Goal: Navigation & Orientation: Find specific page/section

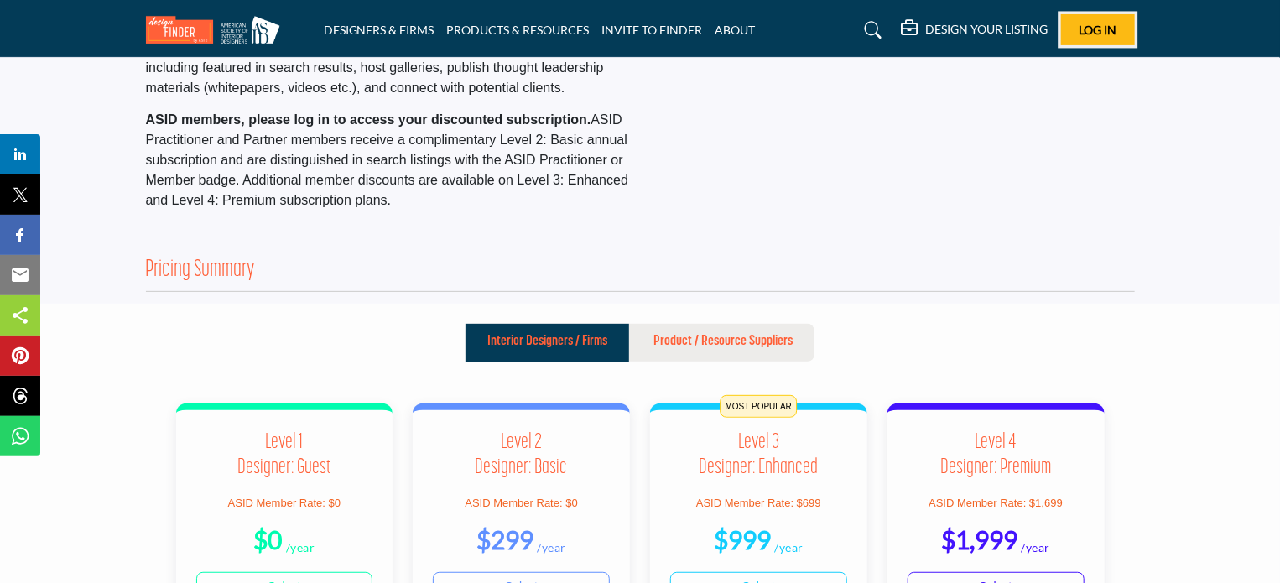
click at [1092, 20] on button "Log In" at bounding box center [1098, 29] width 74 height 31
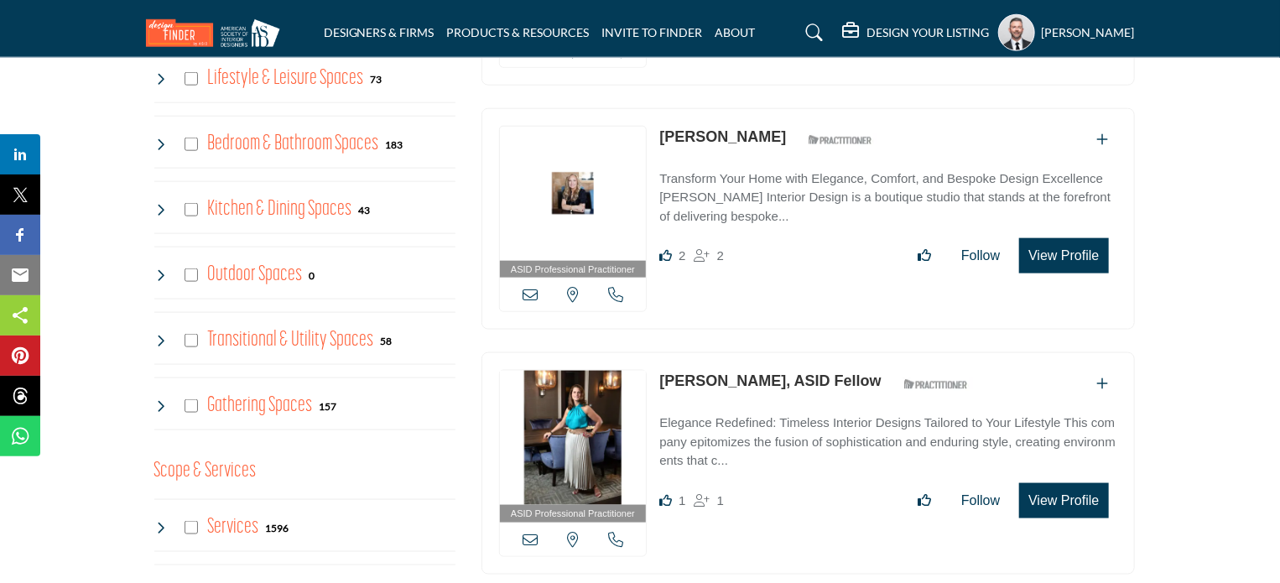
scroll to position [839, 0]
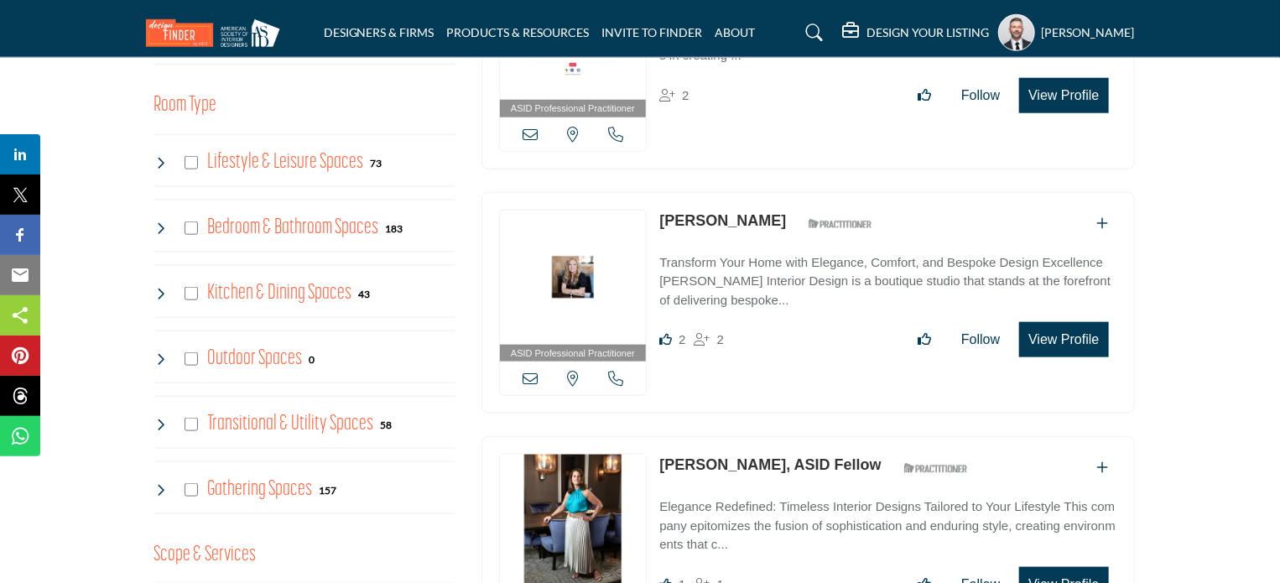
click at [159, 164] on icon at bounding box center [160, 162] width 13 height 13
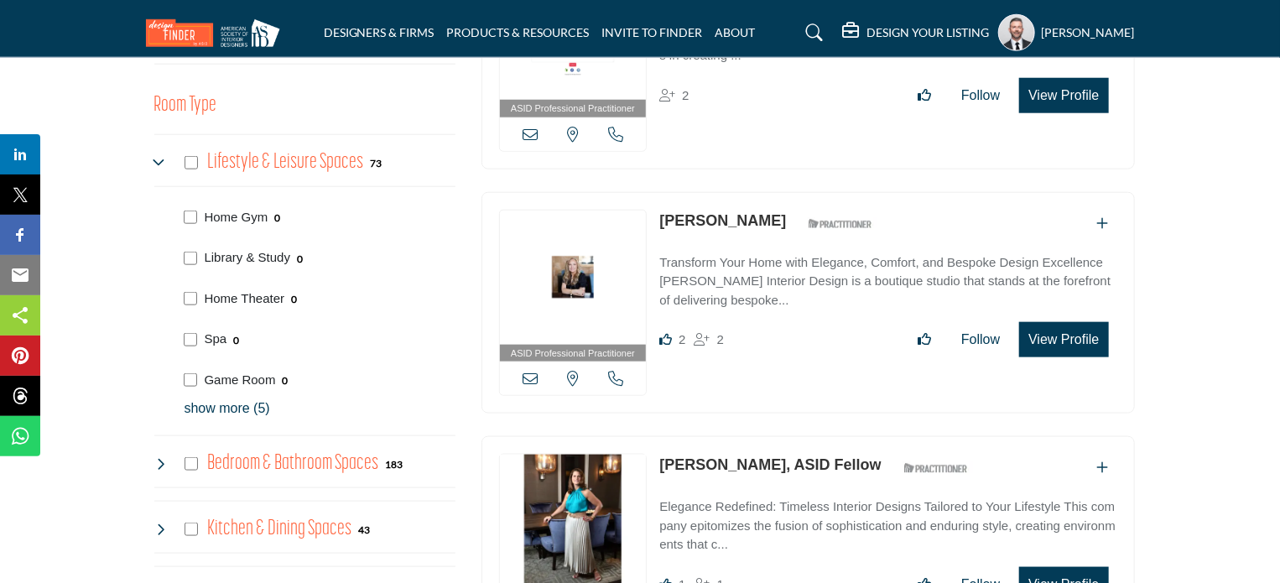
click at [159, 164] on icon at bounding box center [160, 162] width 13 height 13
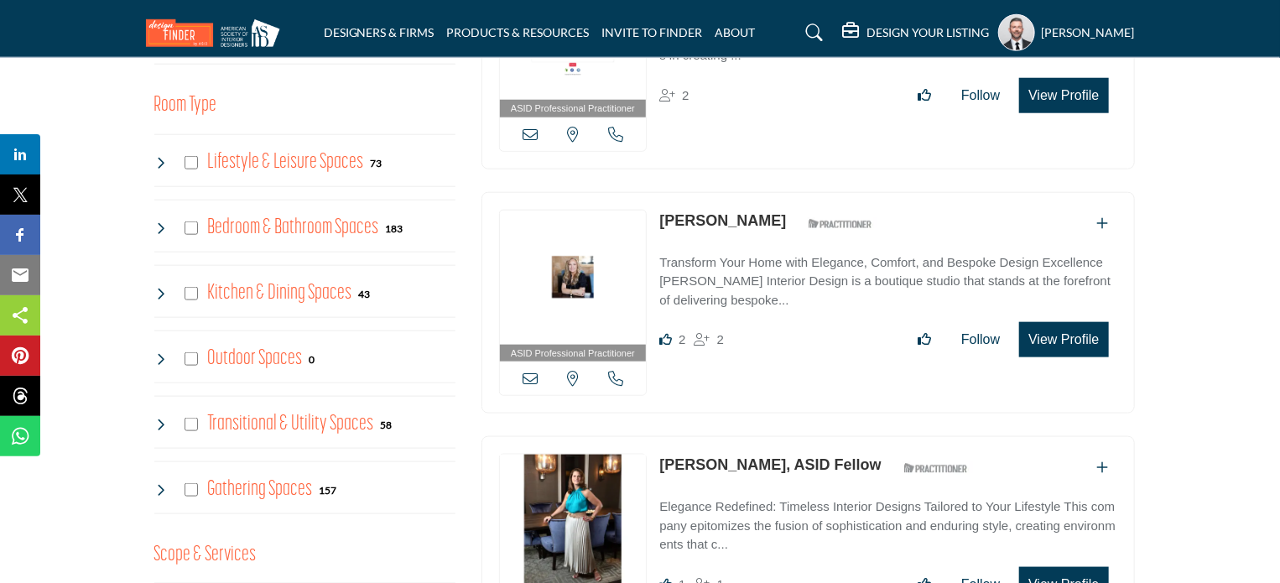
click at [159, 489] on icon at bounding box center [160, 489] width 13 height 13
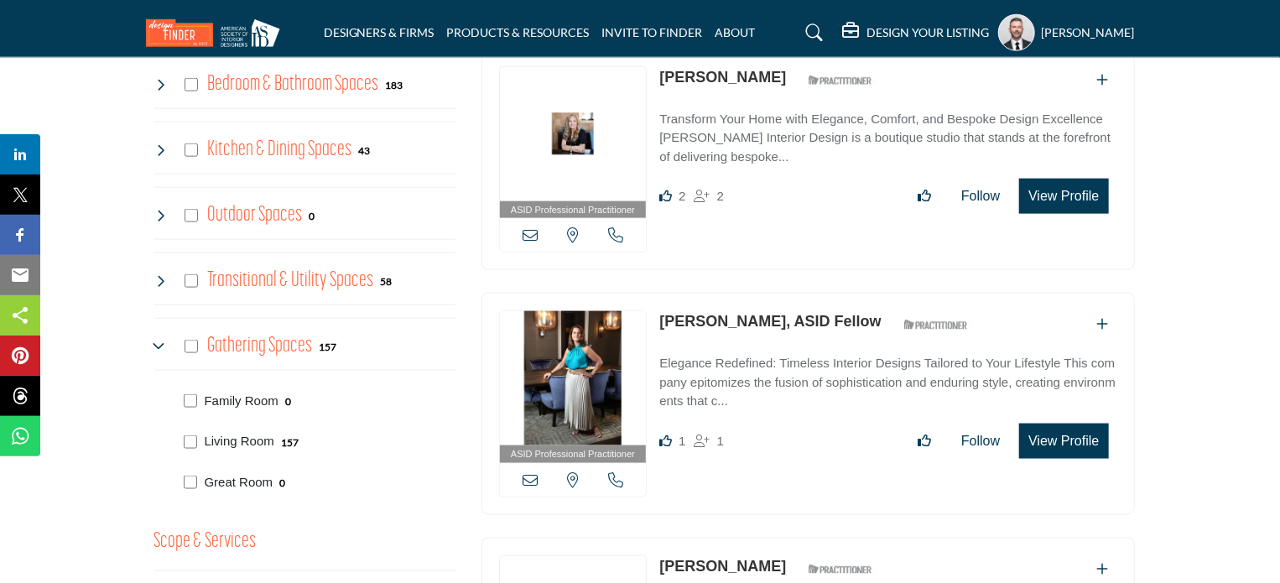
scroll to position [1174, 0]
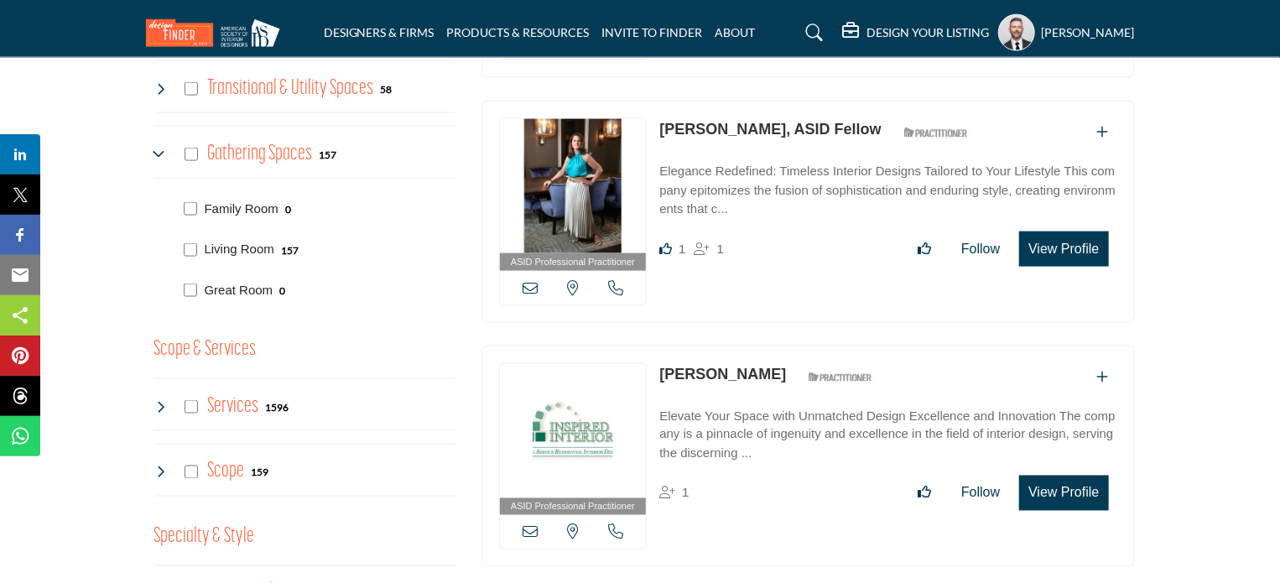
click at [161, 148] on icon at bounding box center [160, 154] width 13 height 13
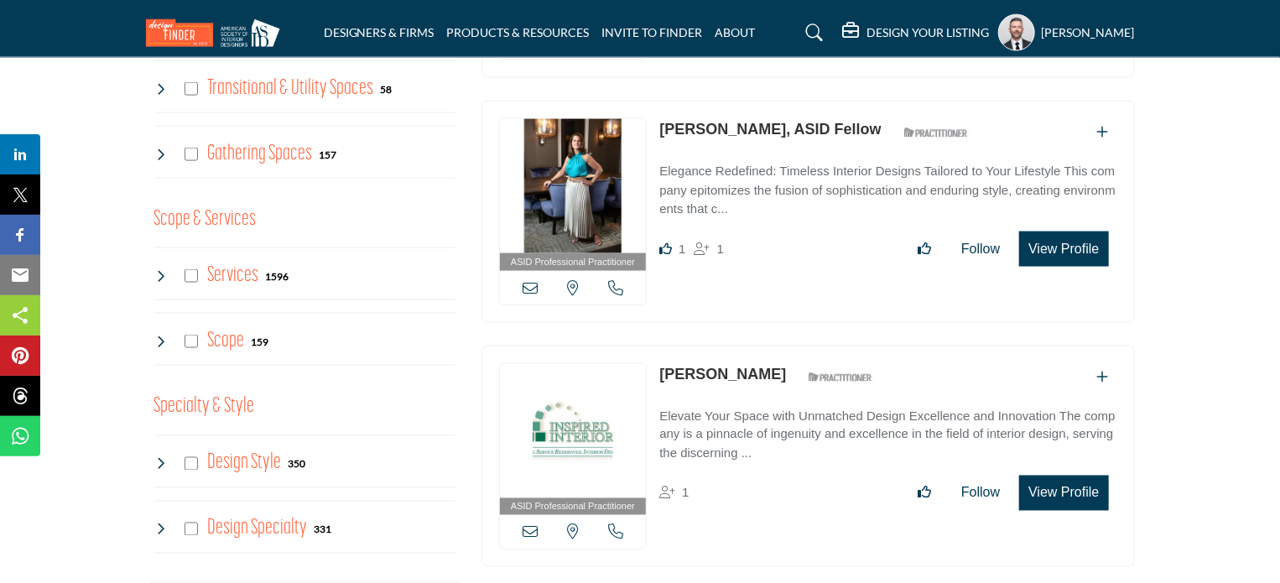
click at [1042, 33] on h5 "[PERSON_NAME]" at bounding box center [1088, 32] width 93 height 17
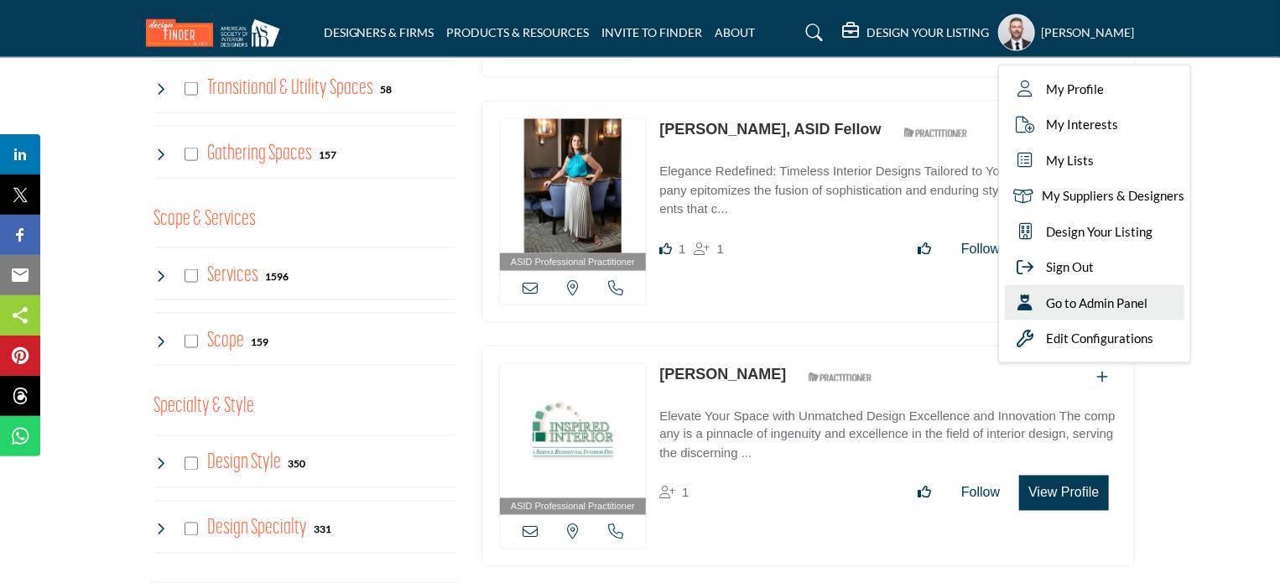
click at [1050, 308] on span "Go to Admin Panel" at bounding box center [1097, 303] width 101 height 19
